Goal: Task Accomplishment & Management: Complete application form

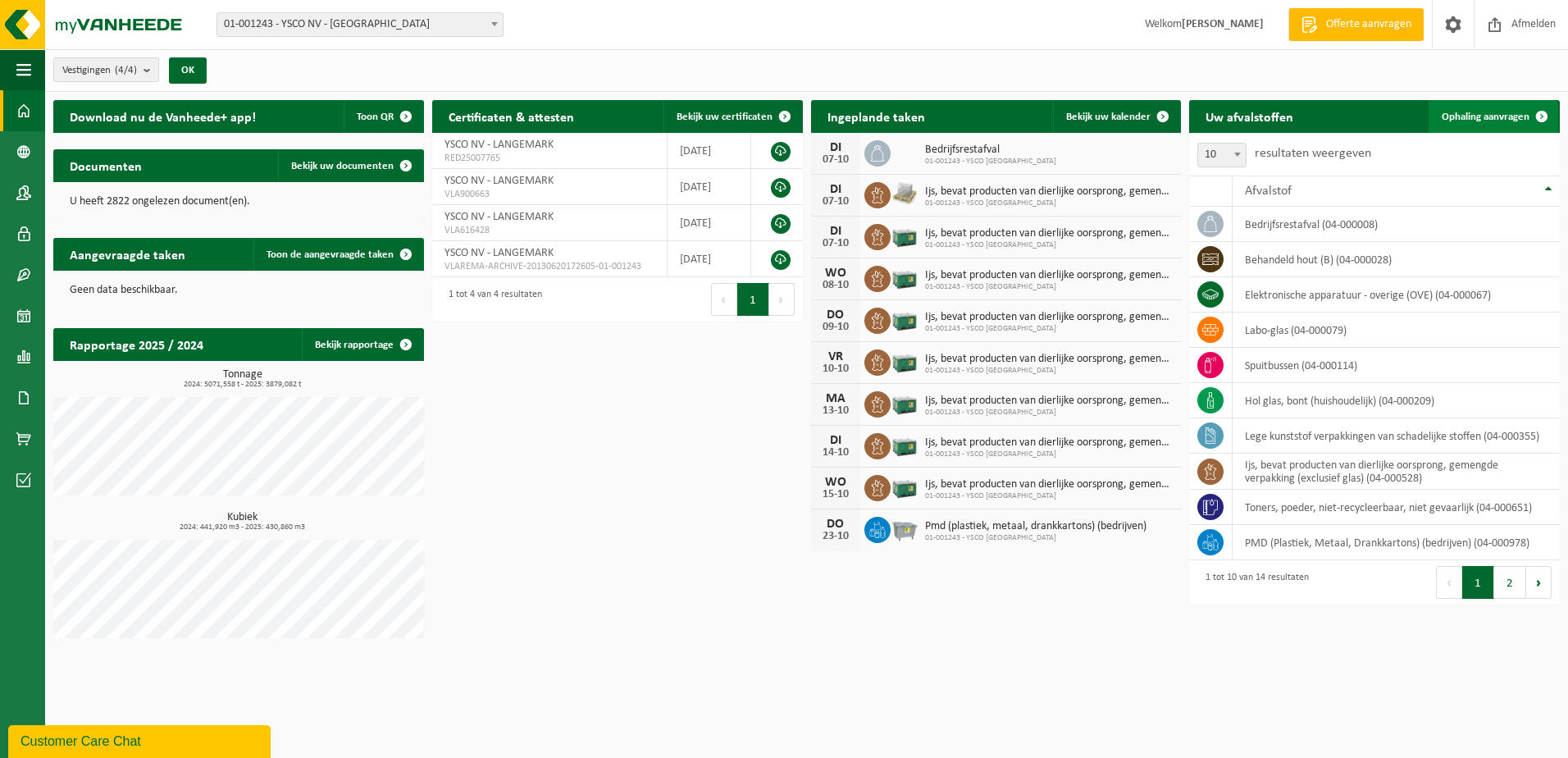
click at [1539, 120] on span at bounding box center [1542, 117] width 33 height 33
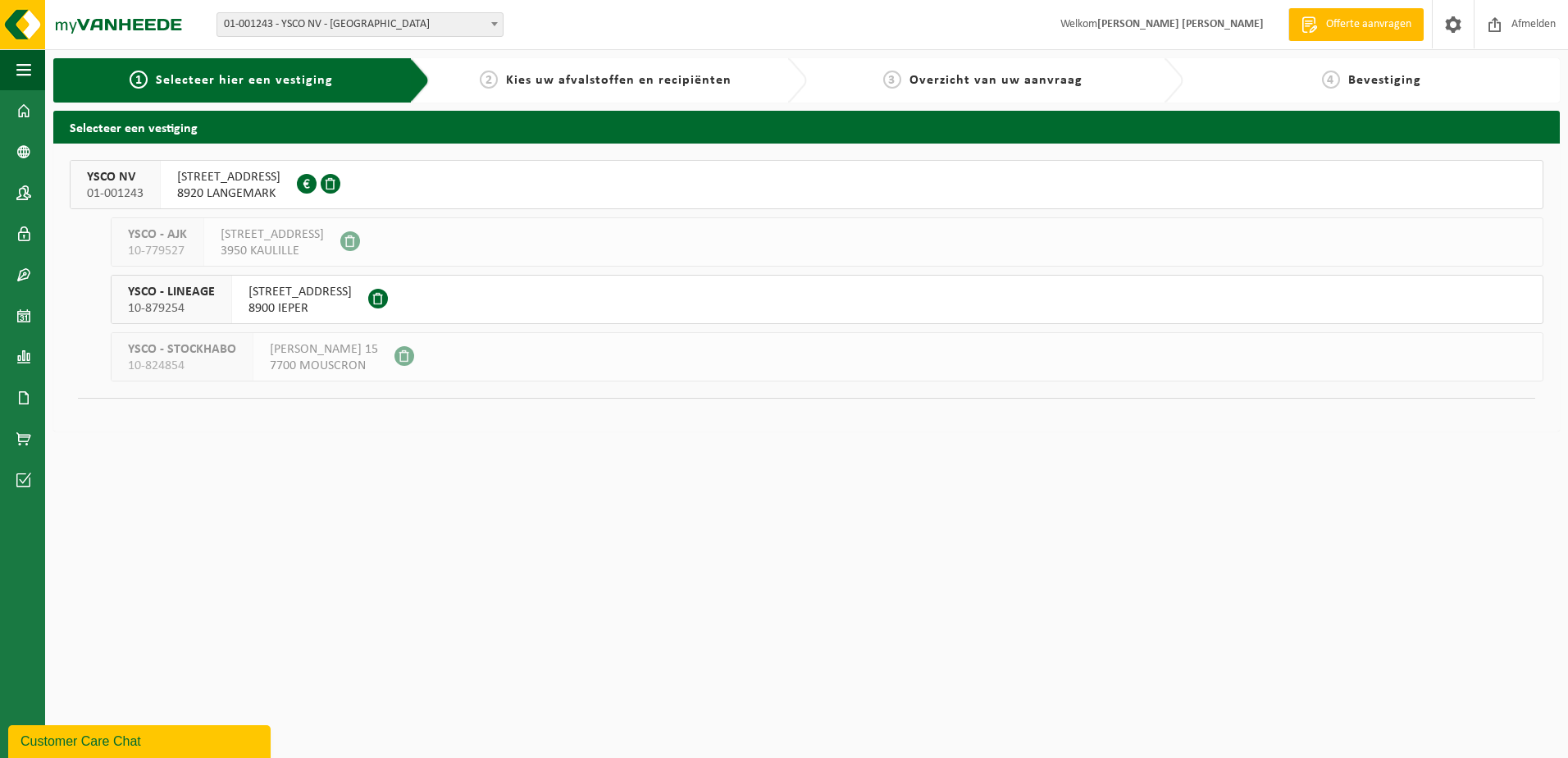
click at [458, 28] on span "01-001243 - YSCO NV - [GEOGRAPHIC_DATA]" at bounding box center [360, 24] width 285 height 23
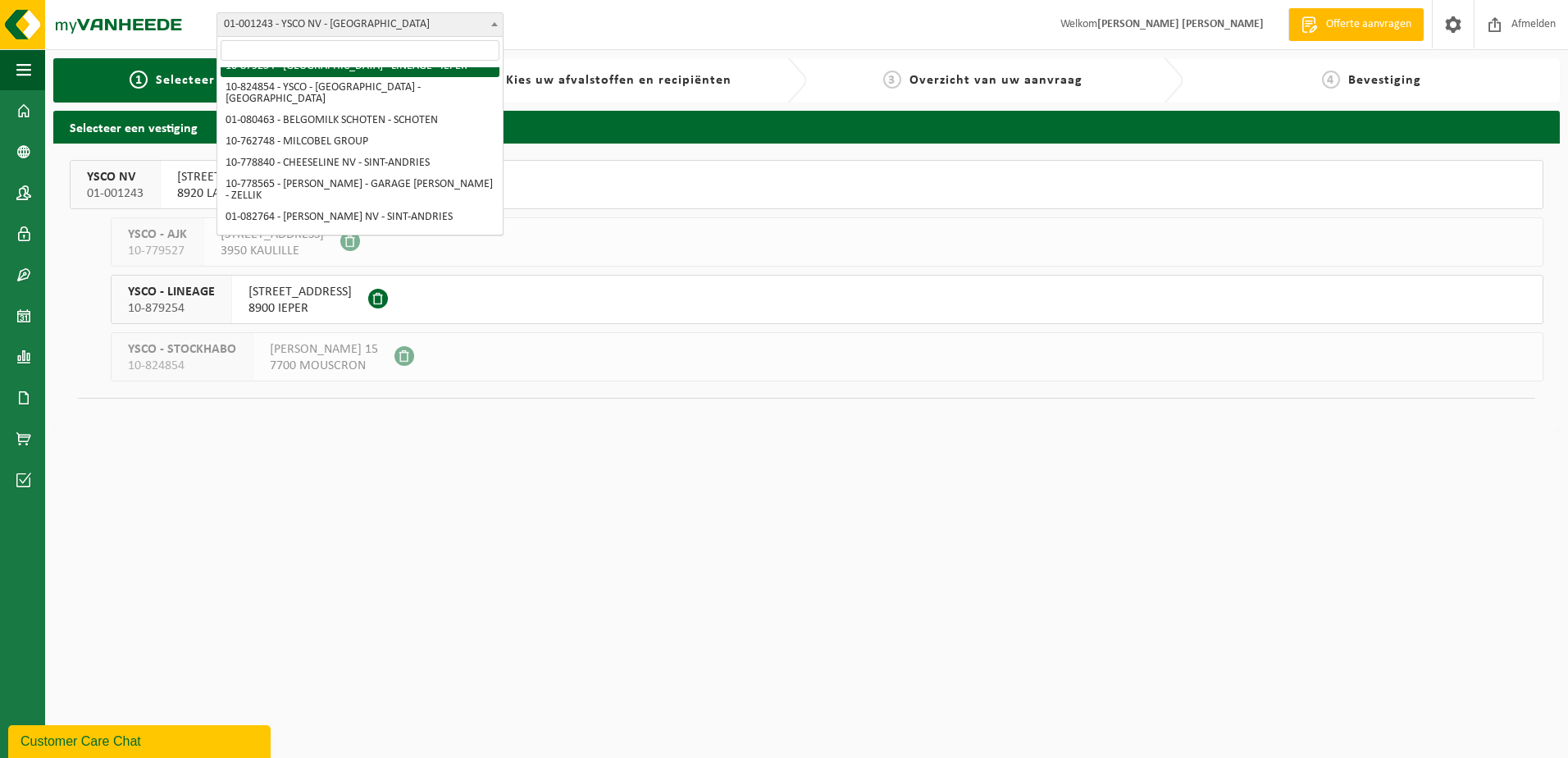
scroll to position [82, 0]
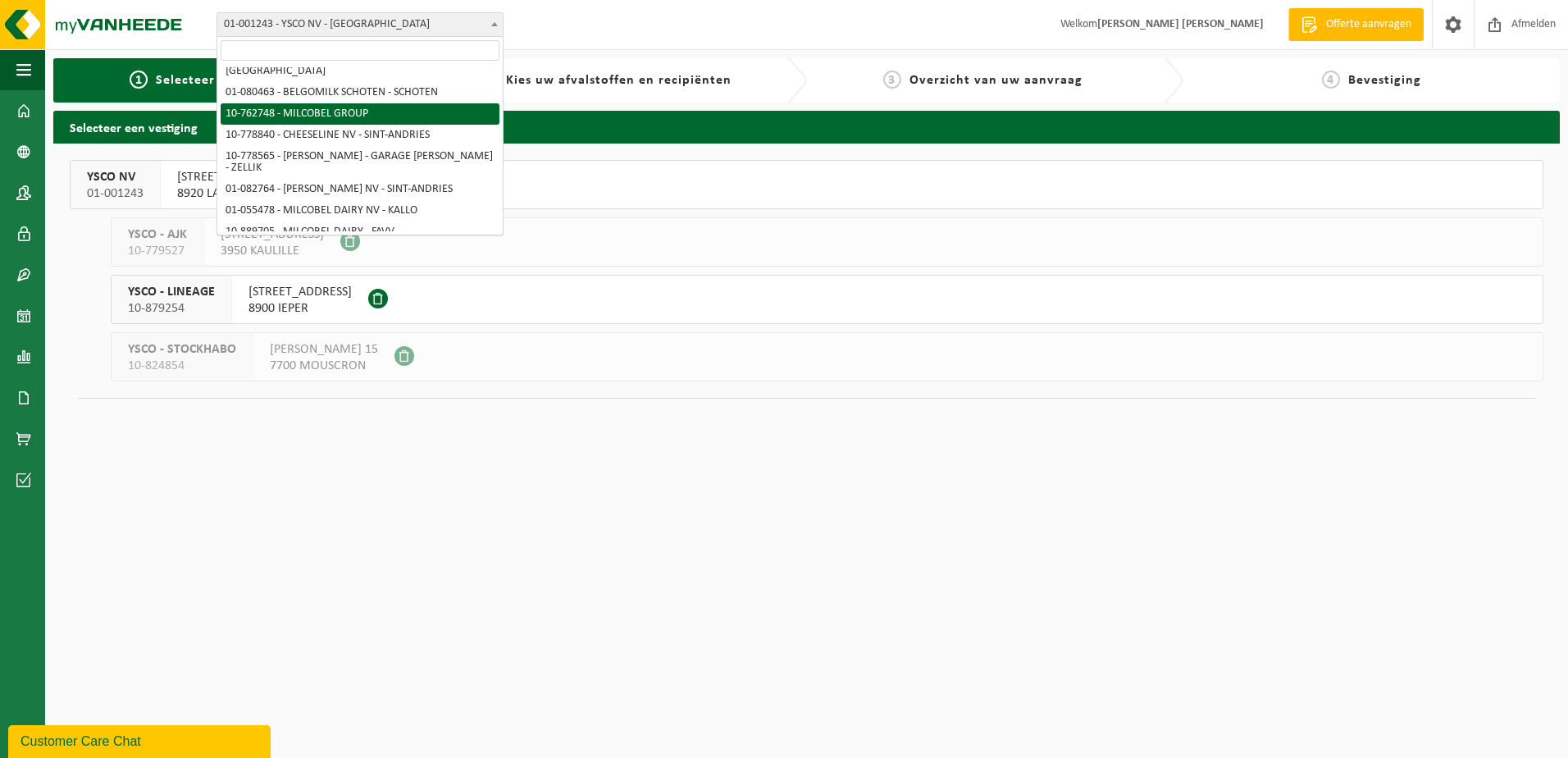
select select "11519"
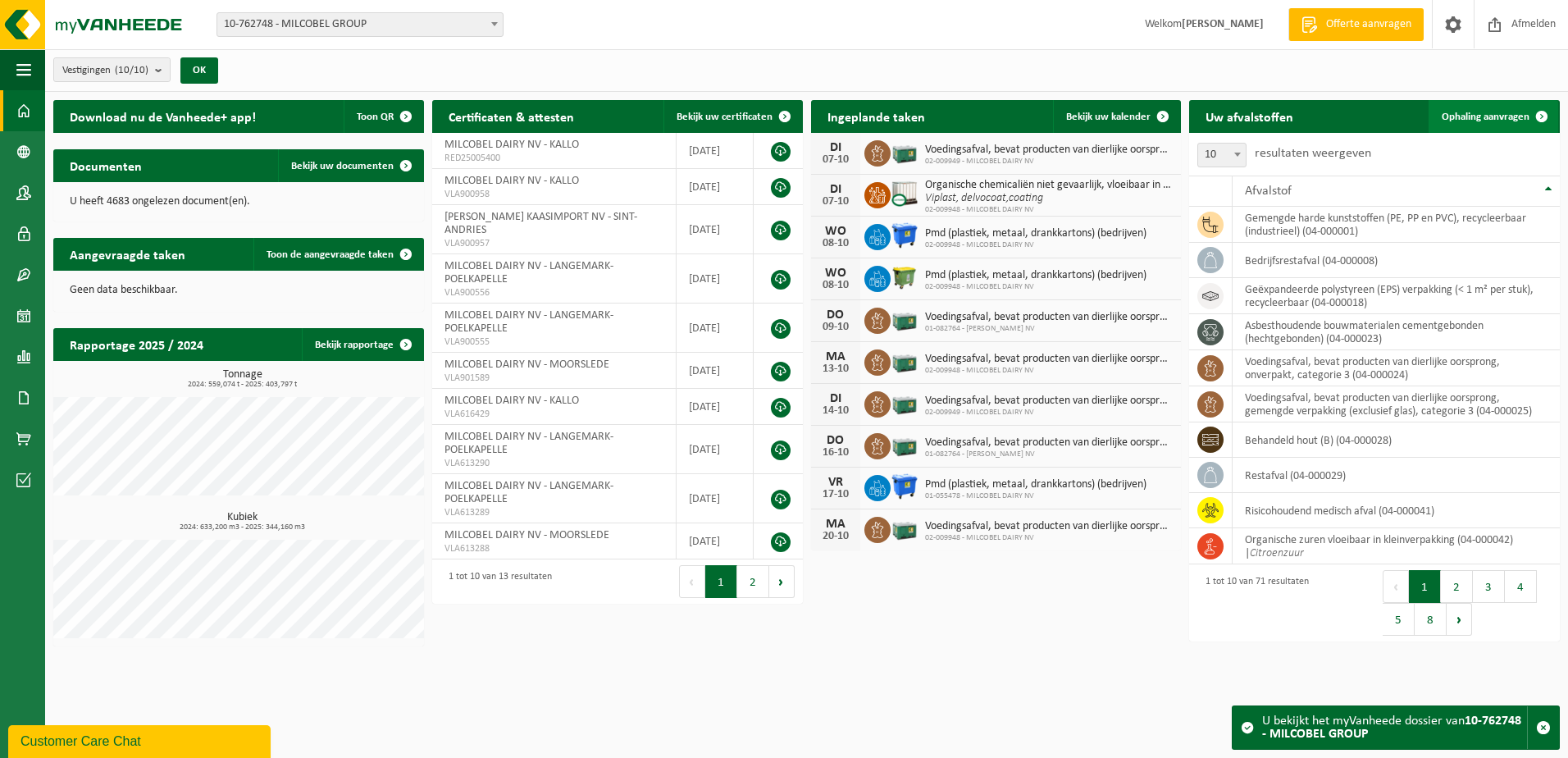
click at [1498, 114] on span "Ophaling aanvragen" at bounding box center [1486, 117] width 88 height 10
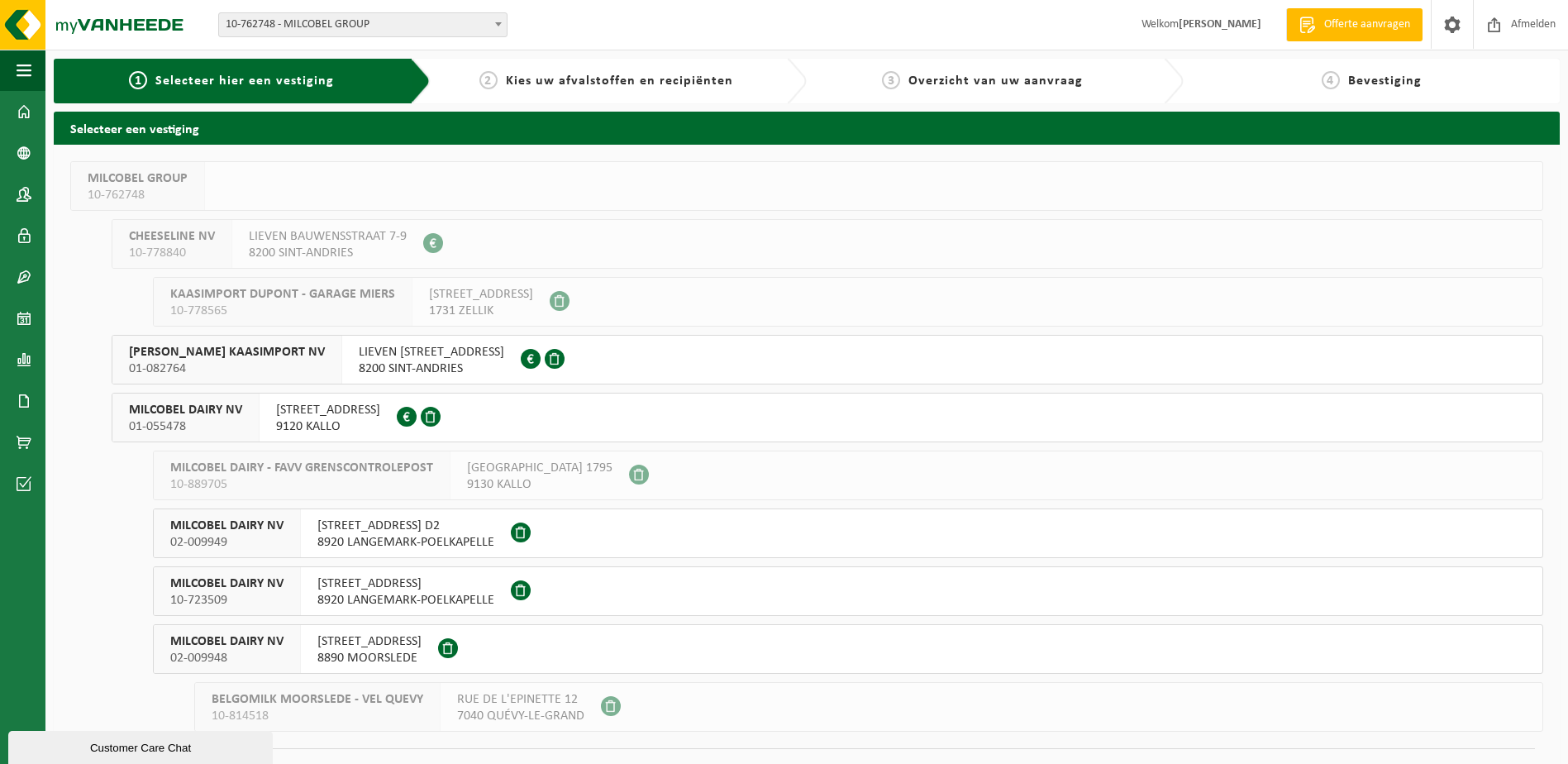
click at [341, 426] on span "9120 KALLO" at bounding box center [328, 426] width 104 height 17
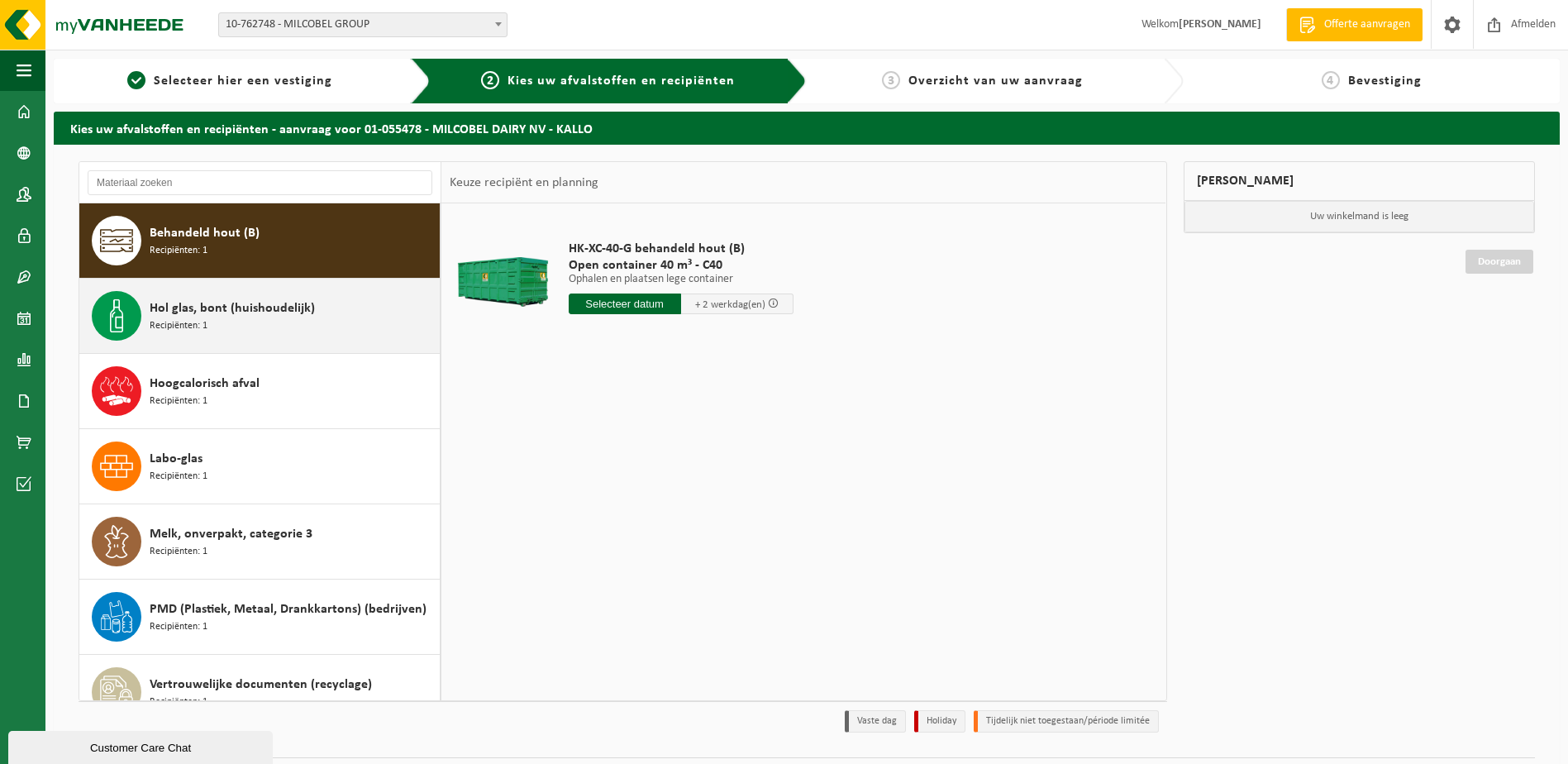
click at [309, 321] on div "Hol glas, bont (huishoudelijk) Recipiënten: 1" at bounding box center [293, 315] width 286 height 50
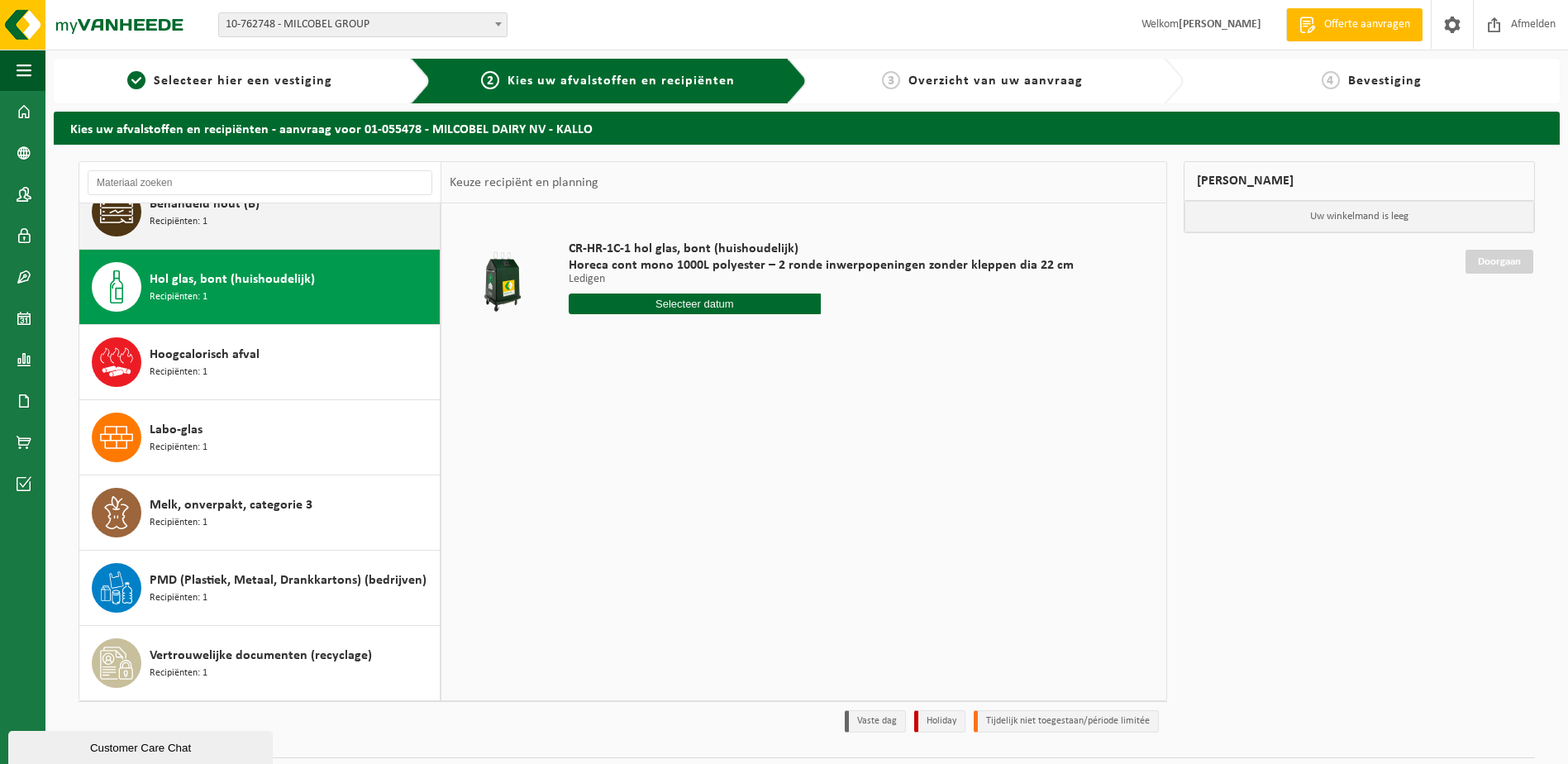
click at [307, 222] on div "Behandeld hout (B) Recipiënten: 1" at bounding box center [293, 212] width 286 height 50
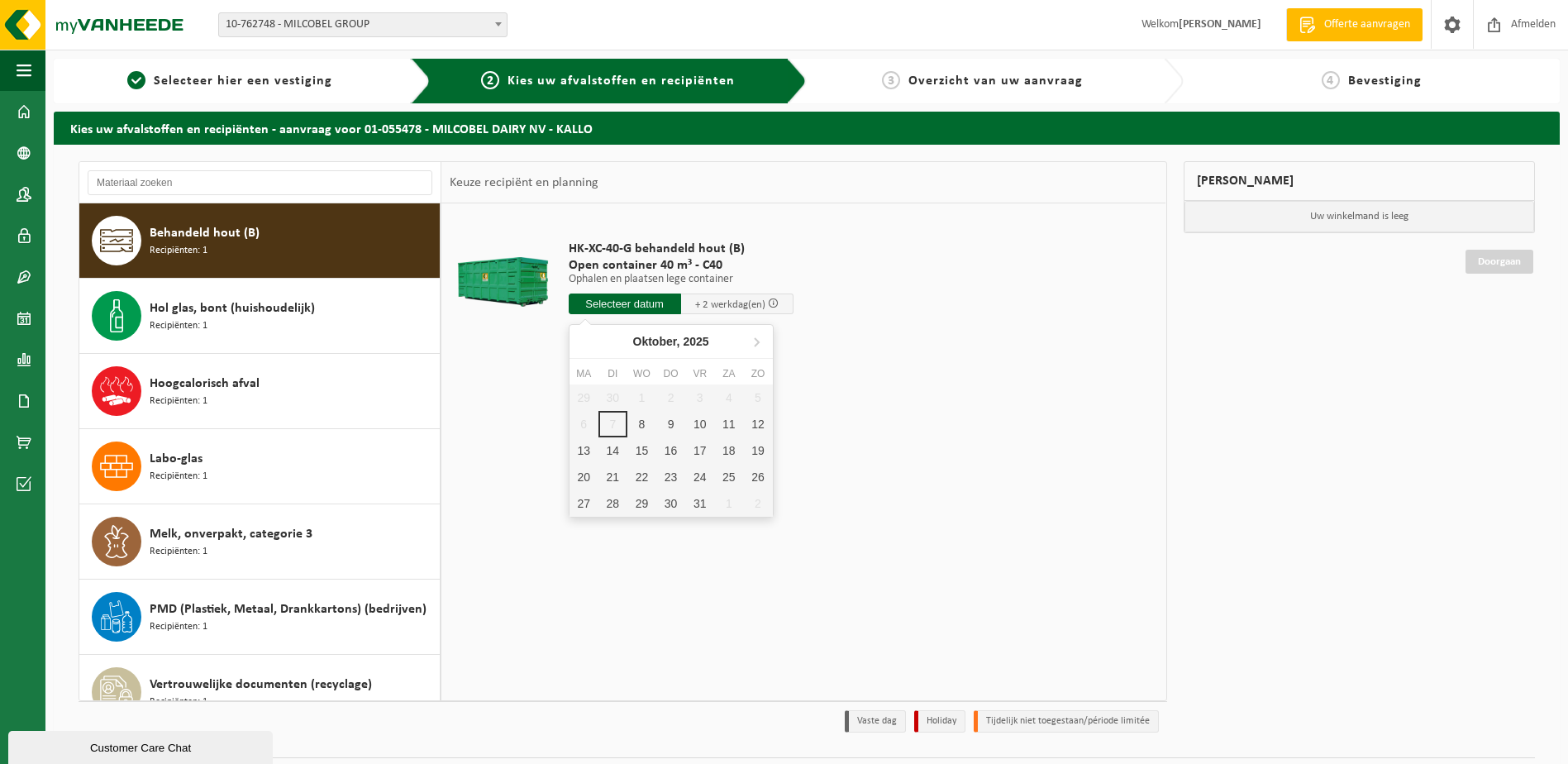
click at [627, 301] on input "text" at bounding box center [624, 304] width 112 height 21
click at [643, 424] on div "8" at bounding box center [642, 424] width 29 height 26
type input "Van 2025-10-08"
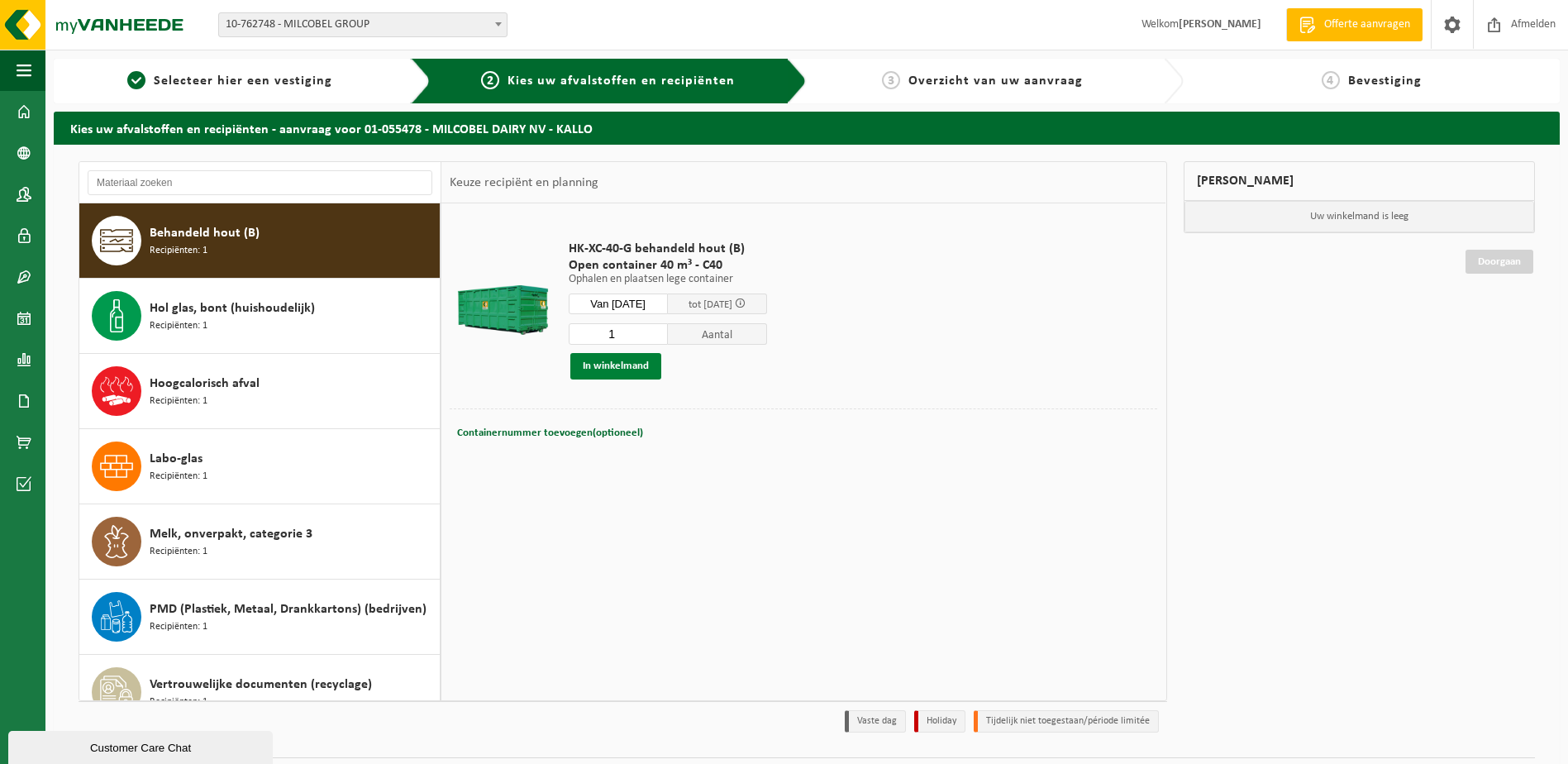
click at [640, 369] on button "In winkelmand" at bounding box center [616, 366] width 91 height 26
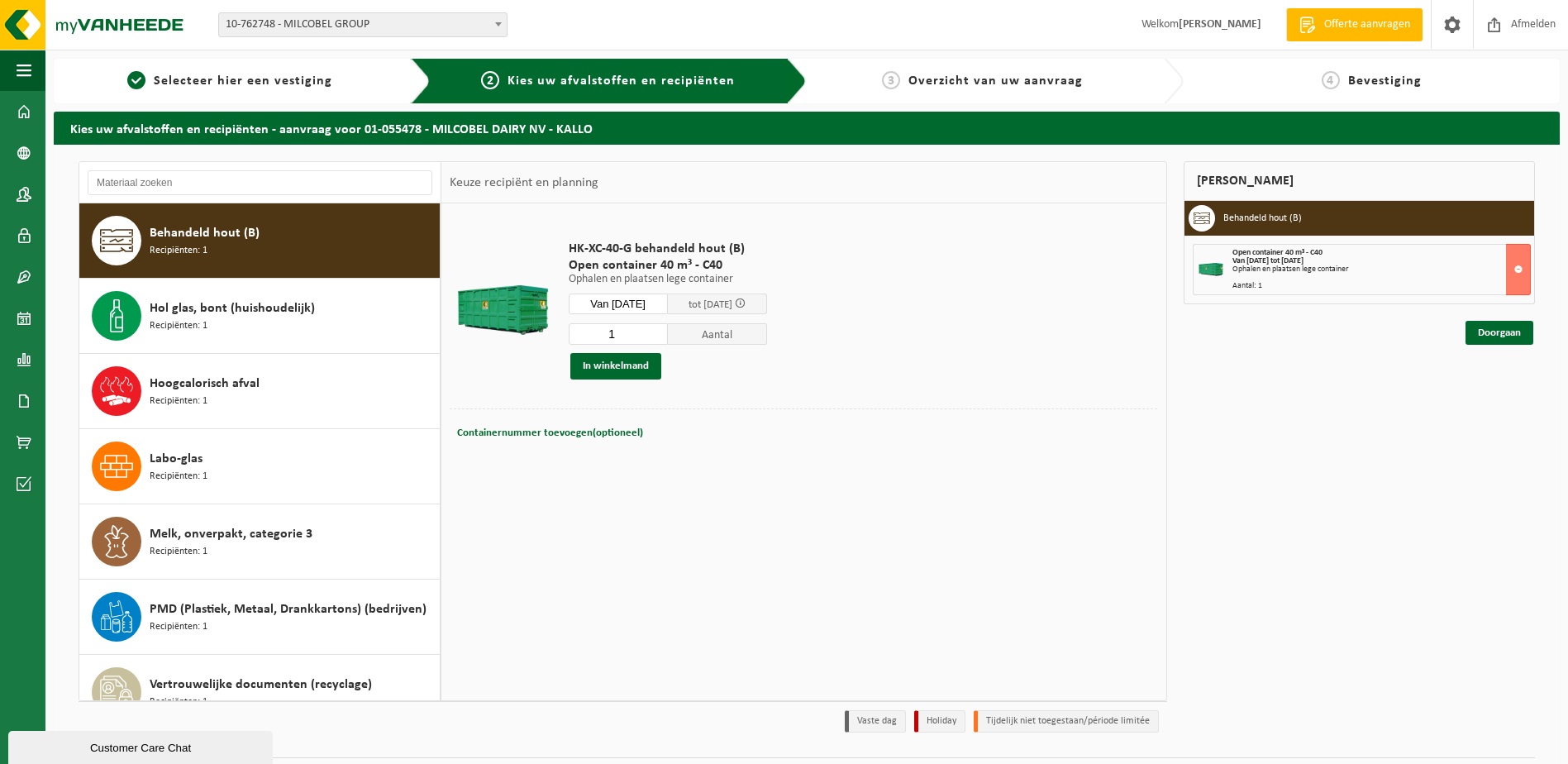
click at [1482, 348] on div "Mijn winkelmand Behandeld hout (B) Open container 40 m³ - C40 Van 2025-10-08 to…" at bounding box center [1359, 451] width 368 height 580
click at [1500, 335] on link "Doorgaan" at bounding box center [1499, 333] width 68 height 24
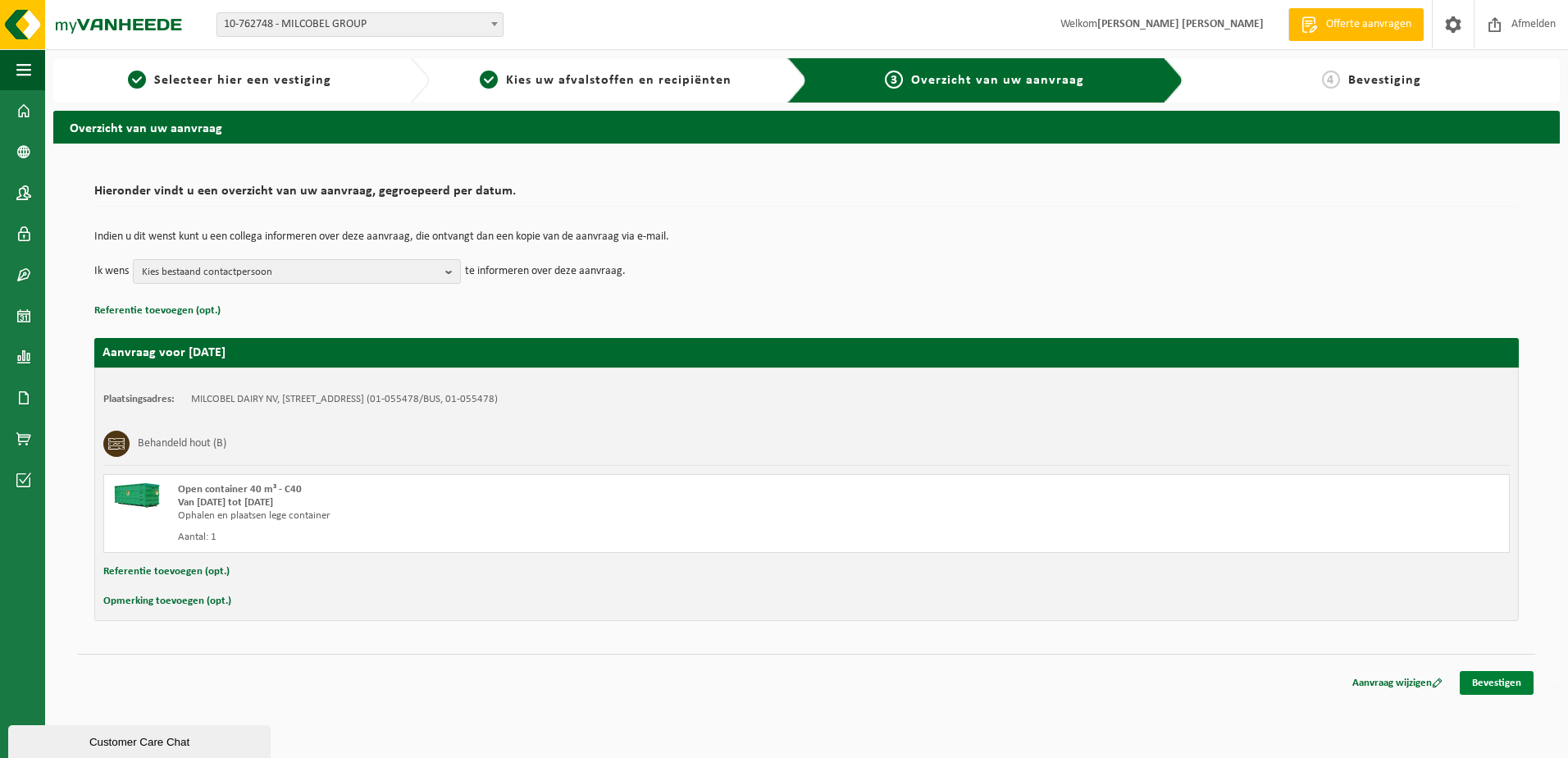
click at [1476, 678] on link "Bevestigen" at bounding box center [1496, 684] width 73 height 24
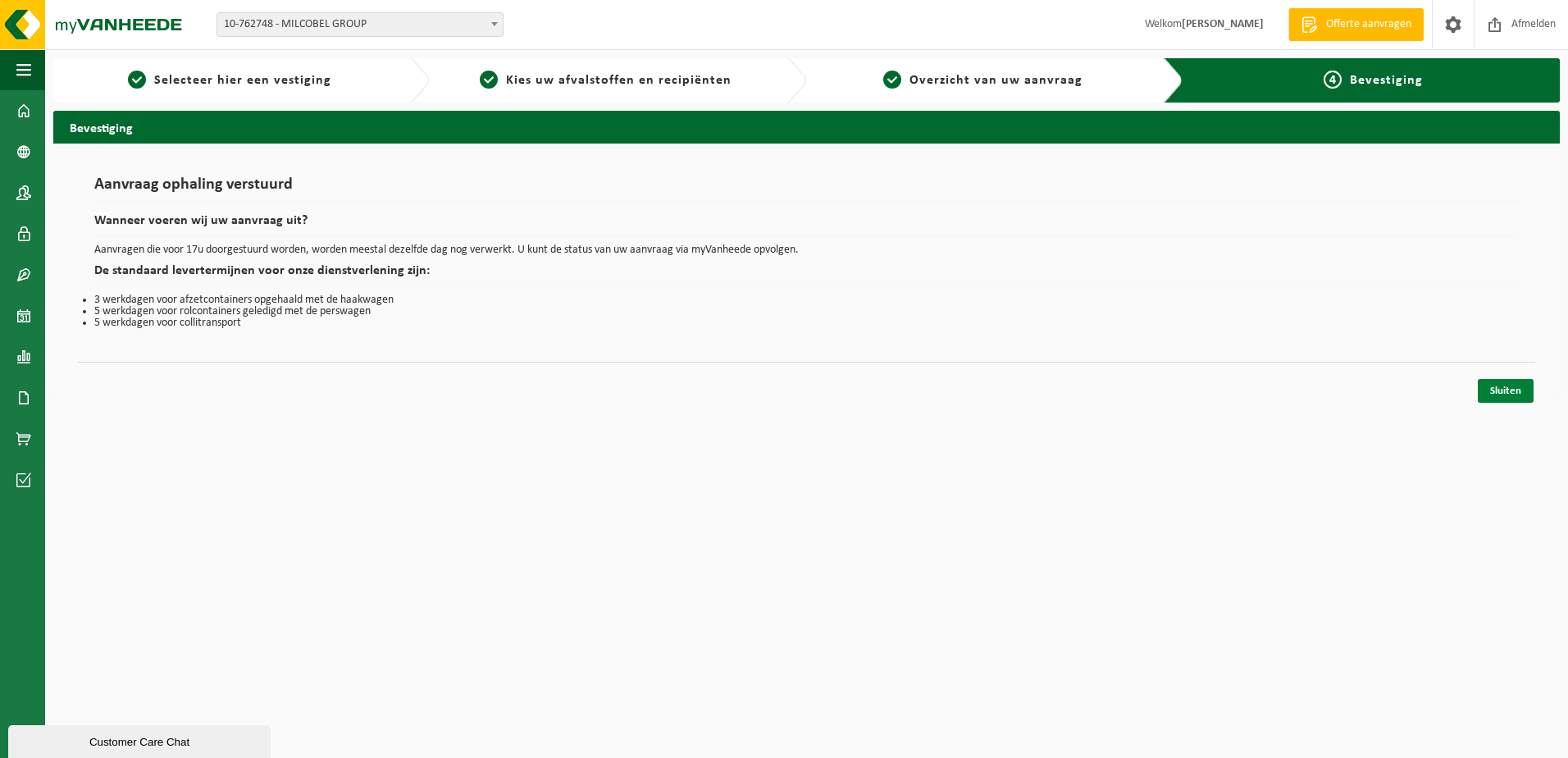
click at [1504, 383] on link "Sluiten" at bounding box center [1506, 392] width 56 height 24
